Goal: Obtain resource: Download file/media

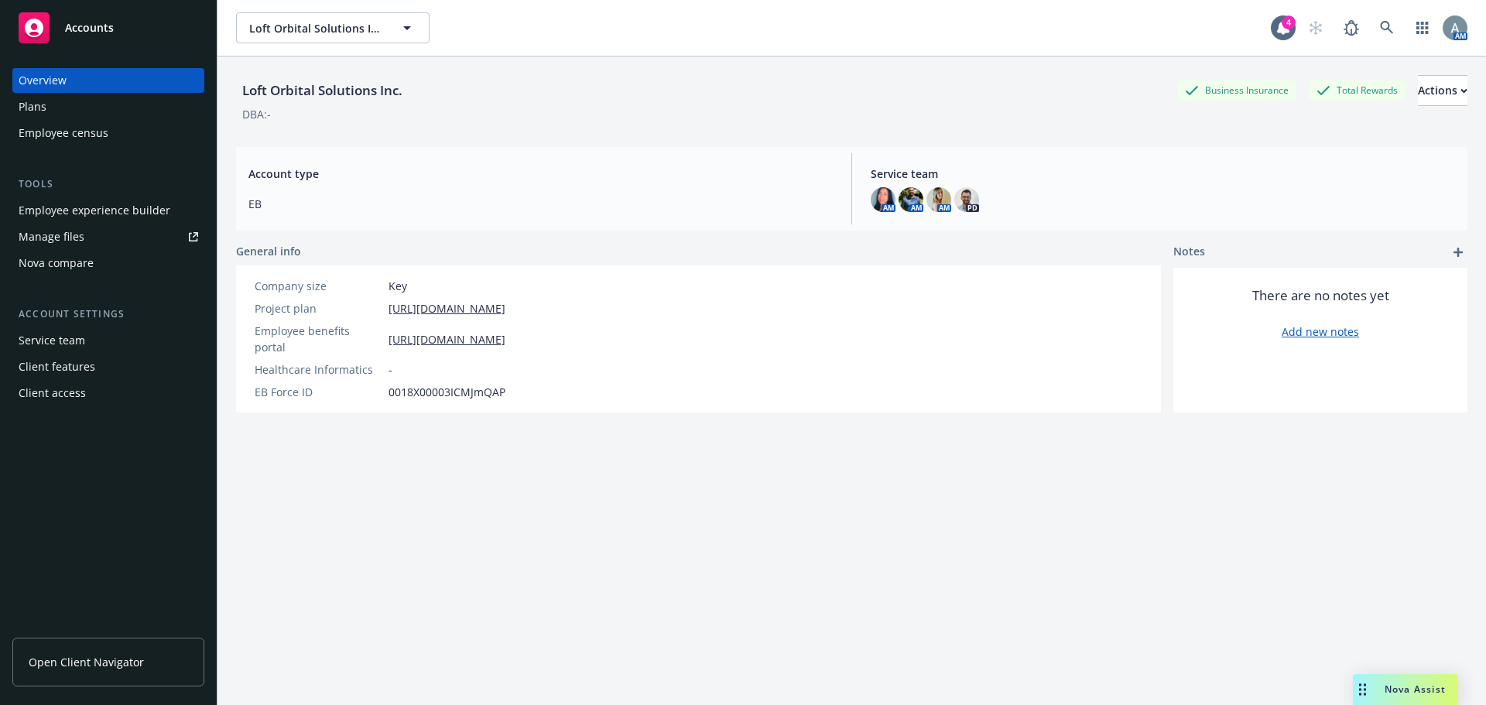
click at [76, 234] on div "Manage files" at bounding box center [52, 236] width 66 height 25
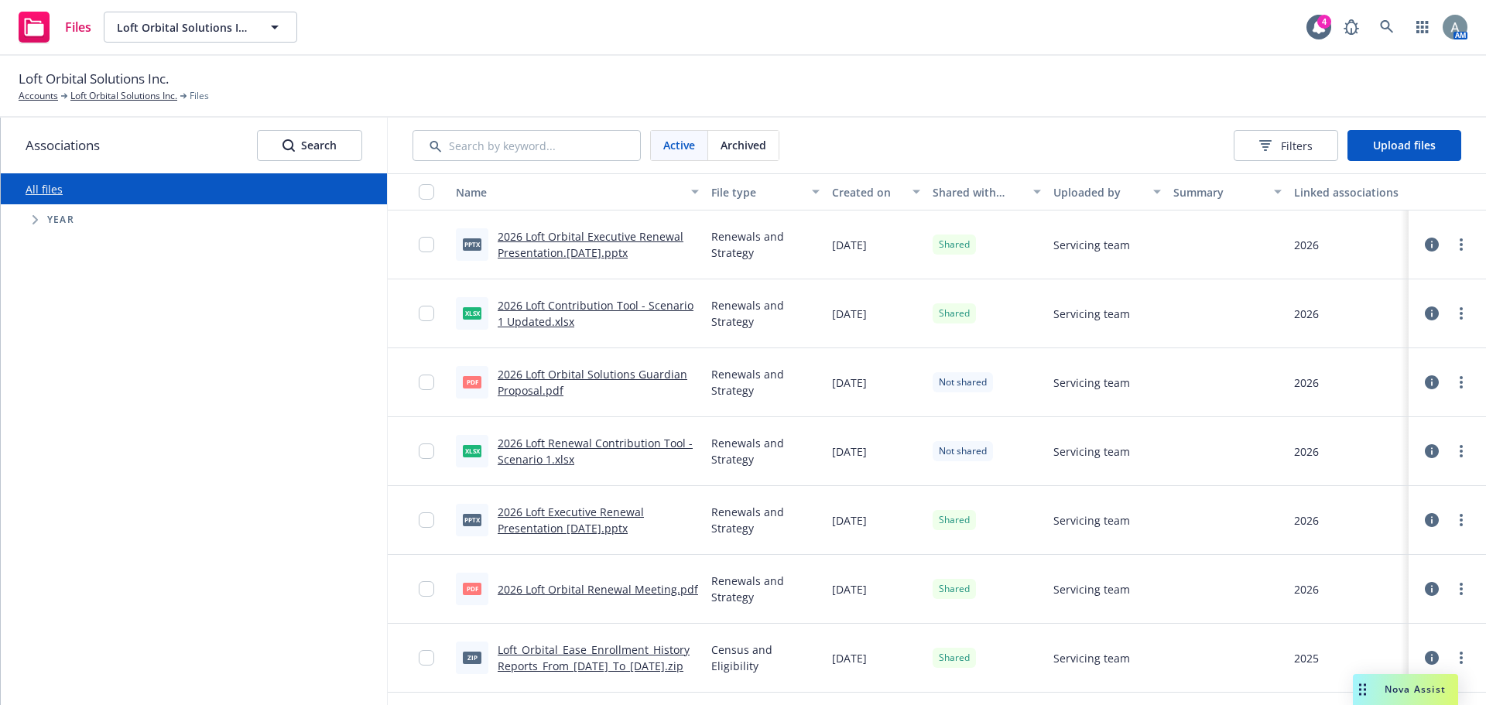
click at [36, 218] on icon "Tree Example" at bounding box center [34, 219] width 5 height 9
click at [324, 301] on div "2021 Year" at bounding box center [211, 289] width 351 height 36
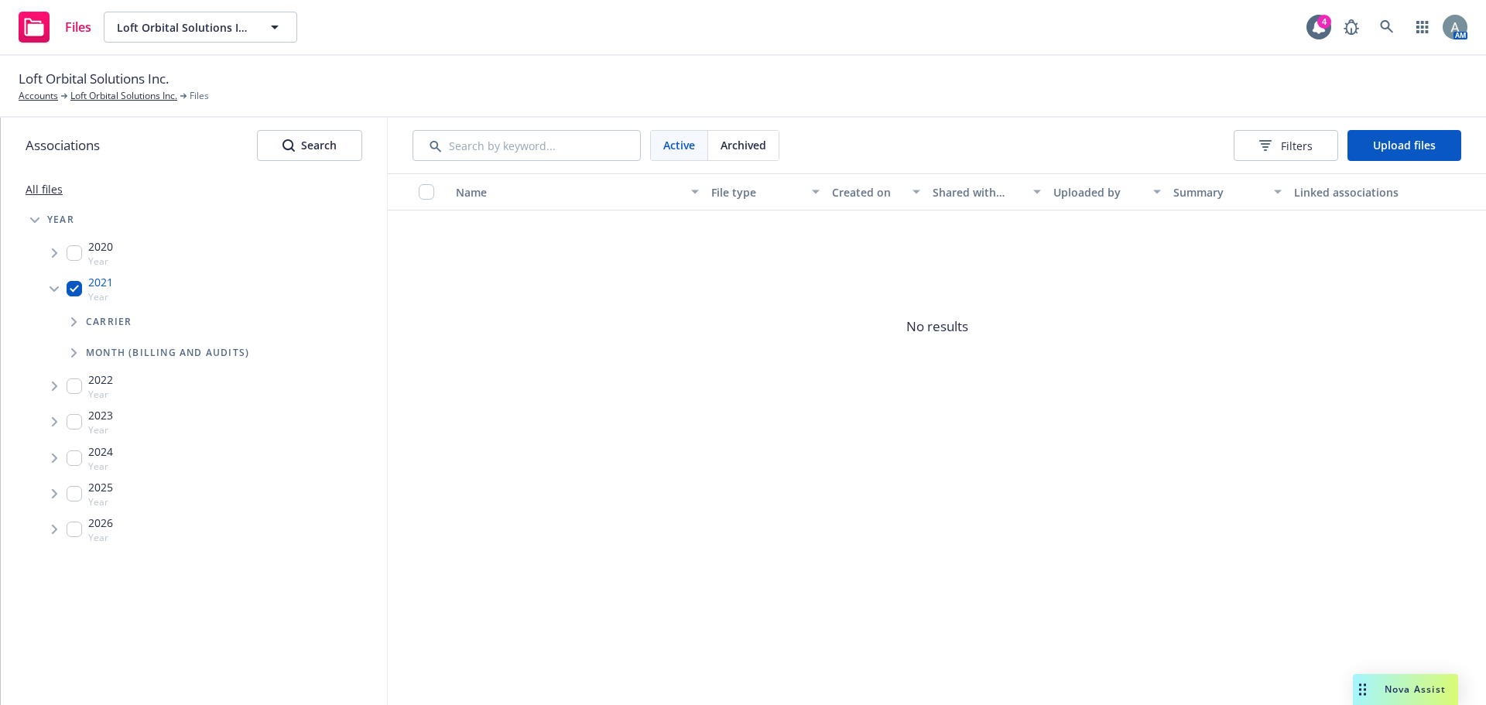
click at [78, 289] on input "Tree Example" at bounding box center [74, 288] width 15 height 15
checkbox input "false"
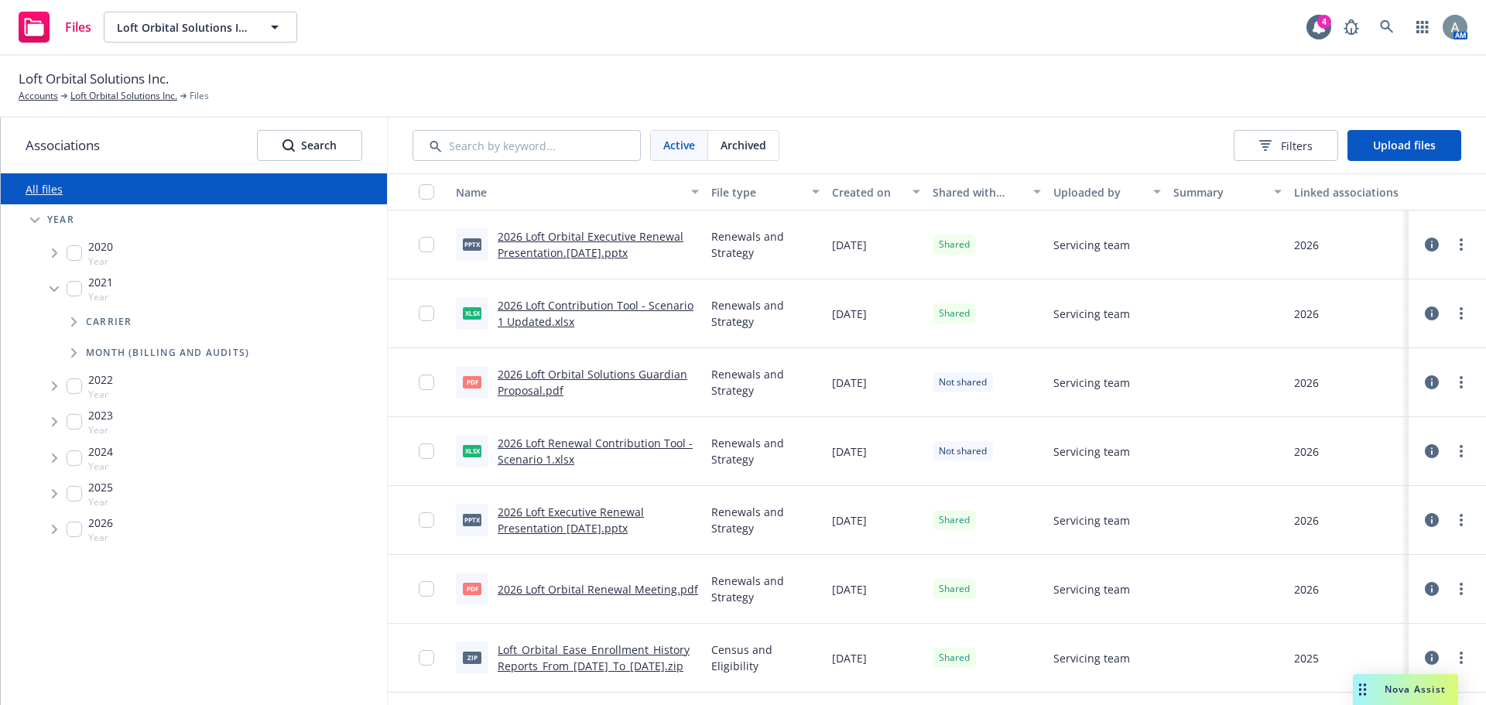
click at [72, 529] on input "Tree Example" at bounding box center [74, 528] width 15 height 15
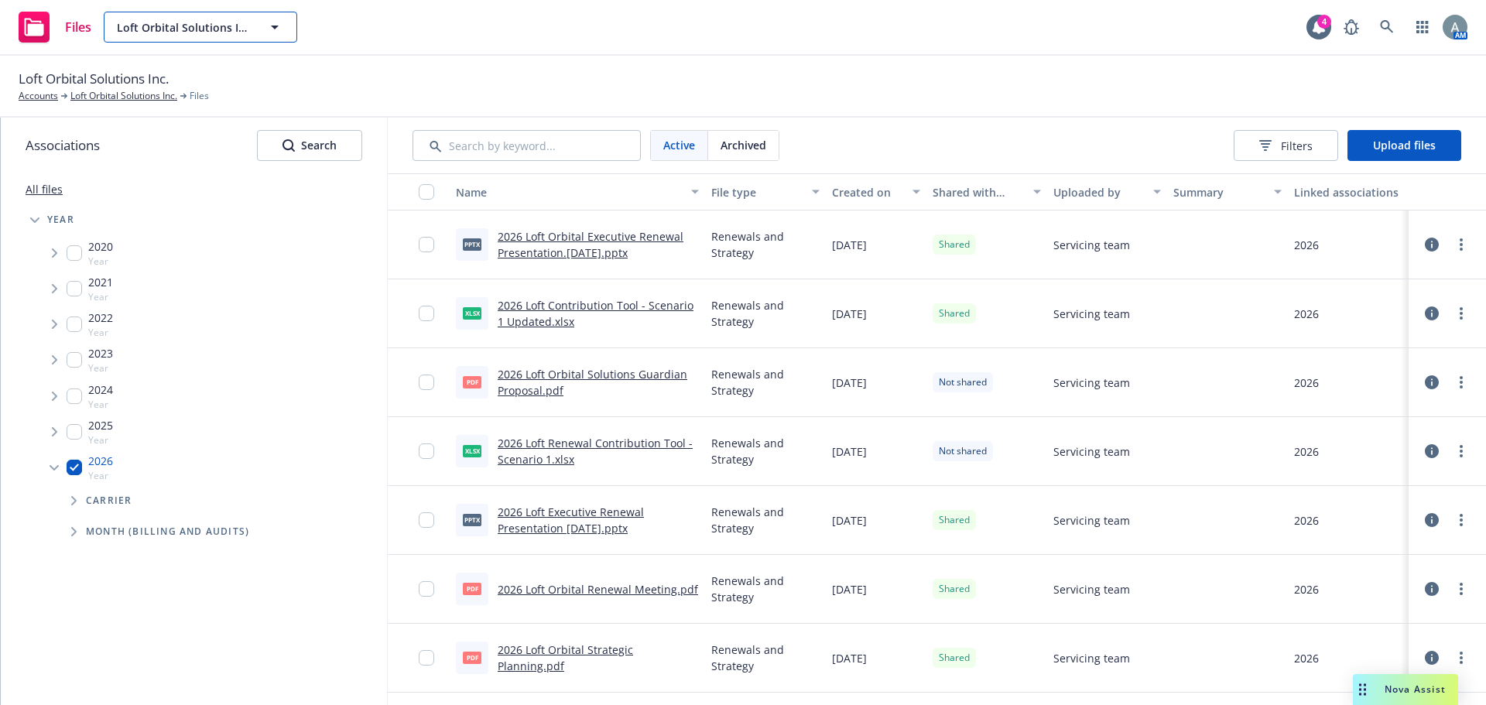
click at [208, 32] on span "Loft Orbital Solutions Inc." at bounding box center [184, 27] width 134 height 16
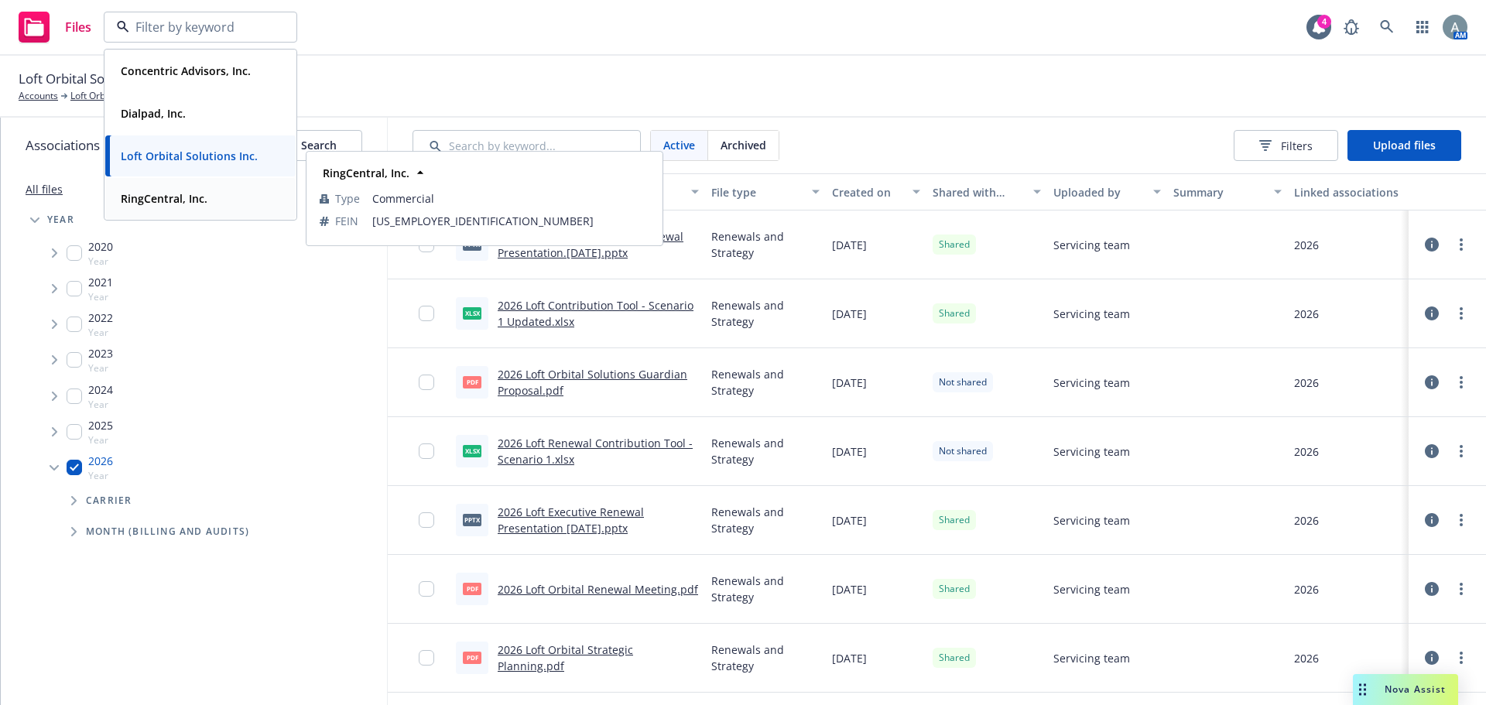
click at [200, 203] on strong "RingCentral, Inc." at bounding box center [164, 198] width 87 height 15
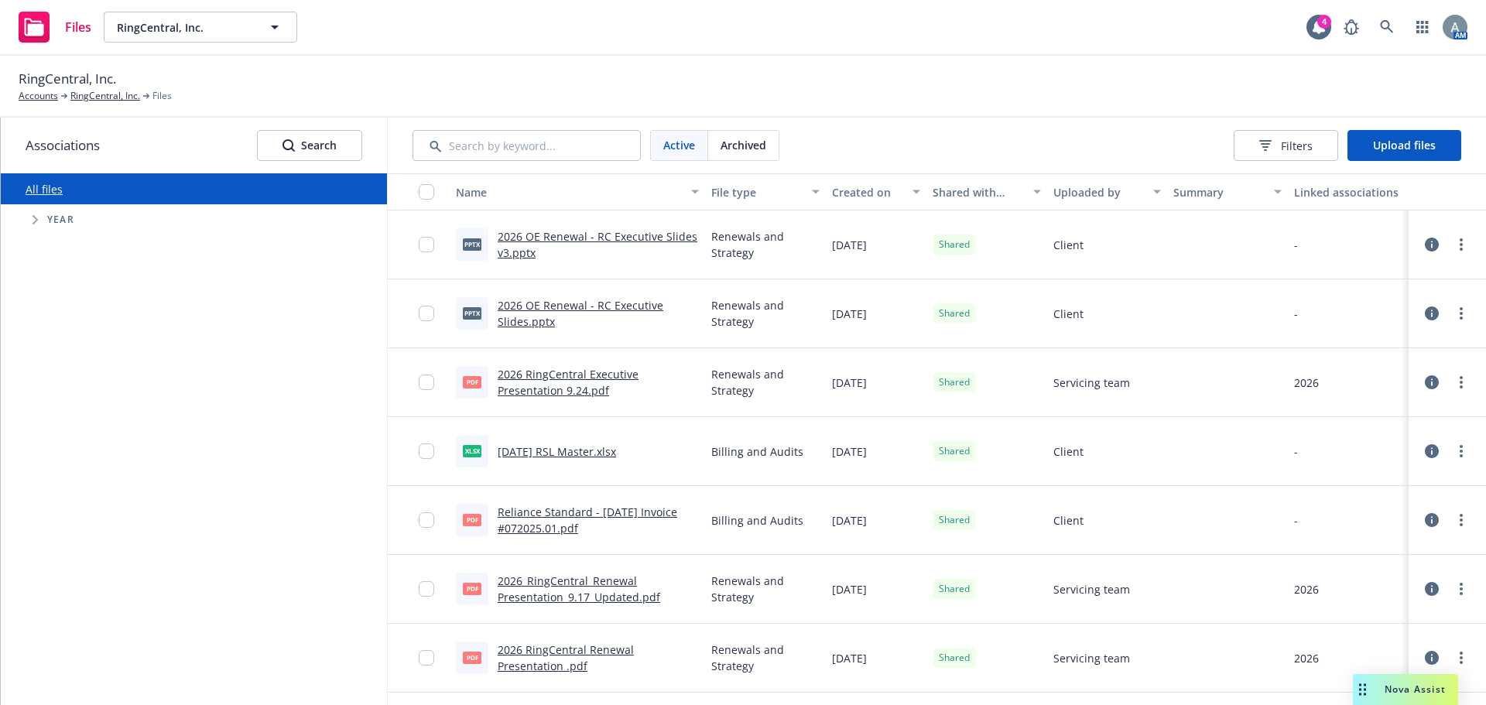
click at [562, 240] on link "2026 OE Renewal - RC Executive Slides v3.pptx" at bounding box center [597, 244] width 200 height 31
click at [633, 234] on link "2026 OE Renewal - RC Executive Slides v3.pptx" at bounding box center [597, 244] width 200 height 31
